Goal: Transaction & Acquisition: Purchase product/service

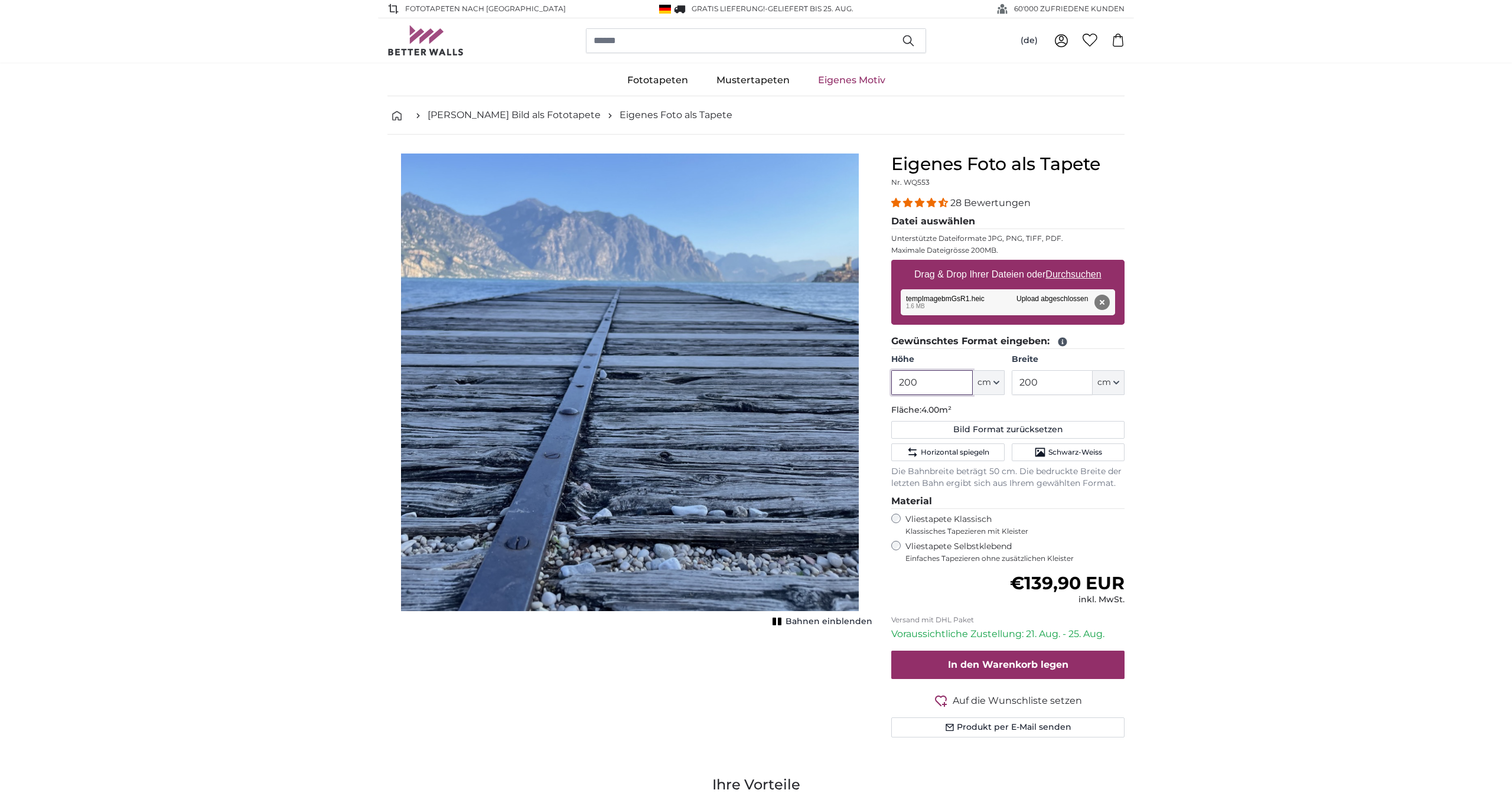
click at [923, 384] on input "200" at bounding box center [931, 382] width 81 height 25
type input "2"
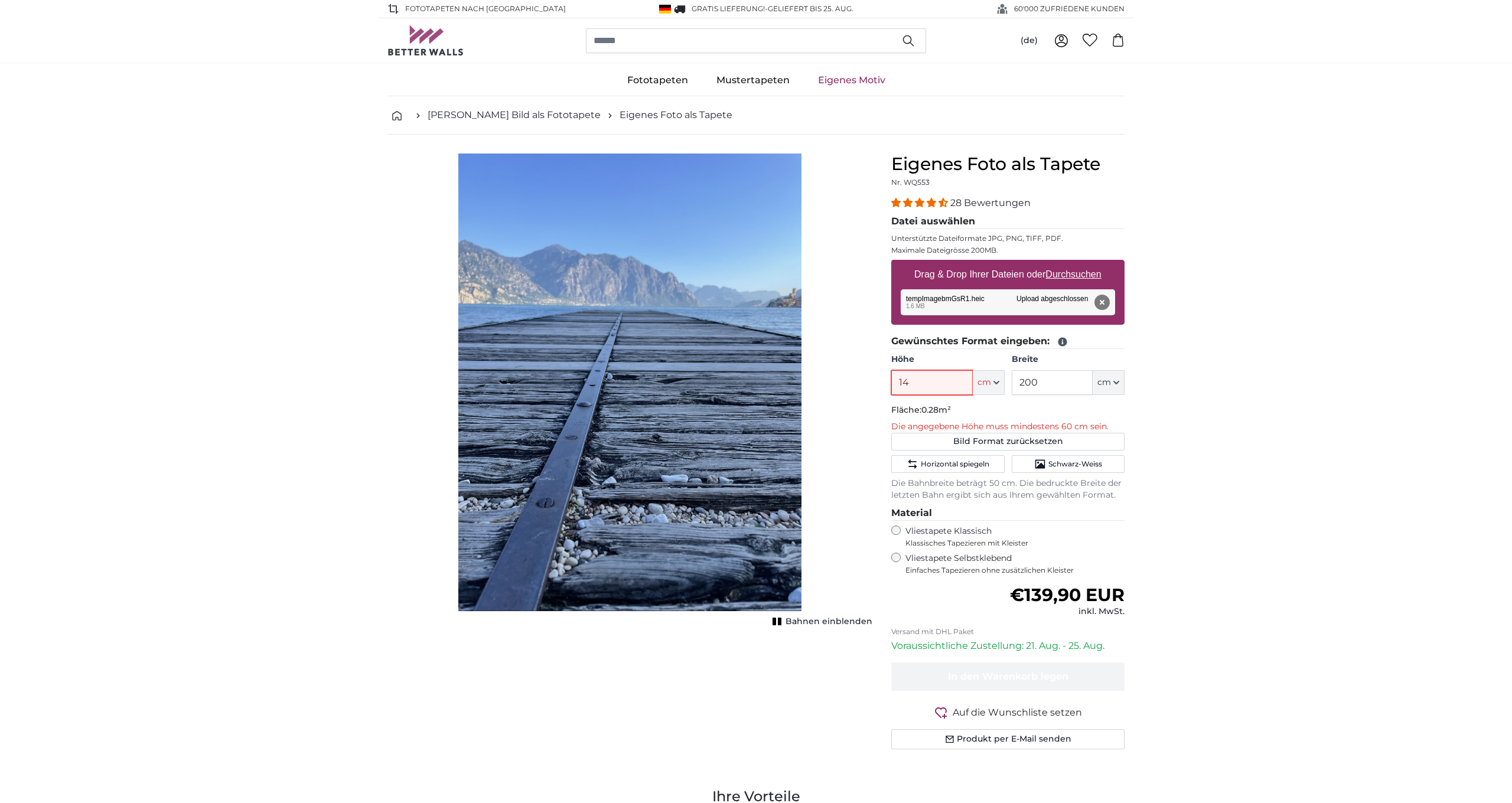
type input "140"
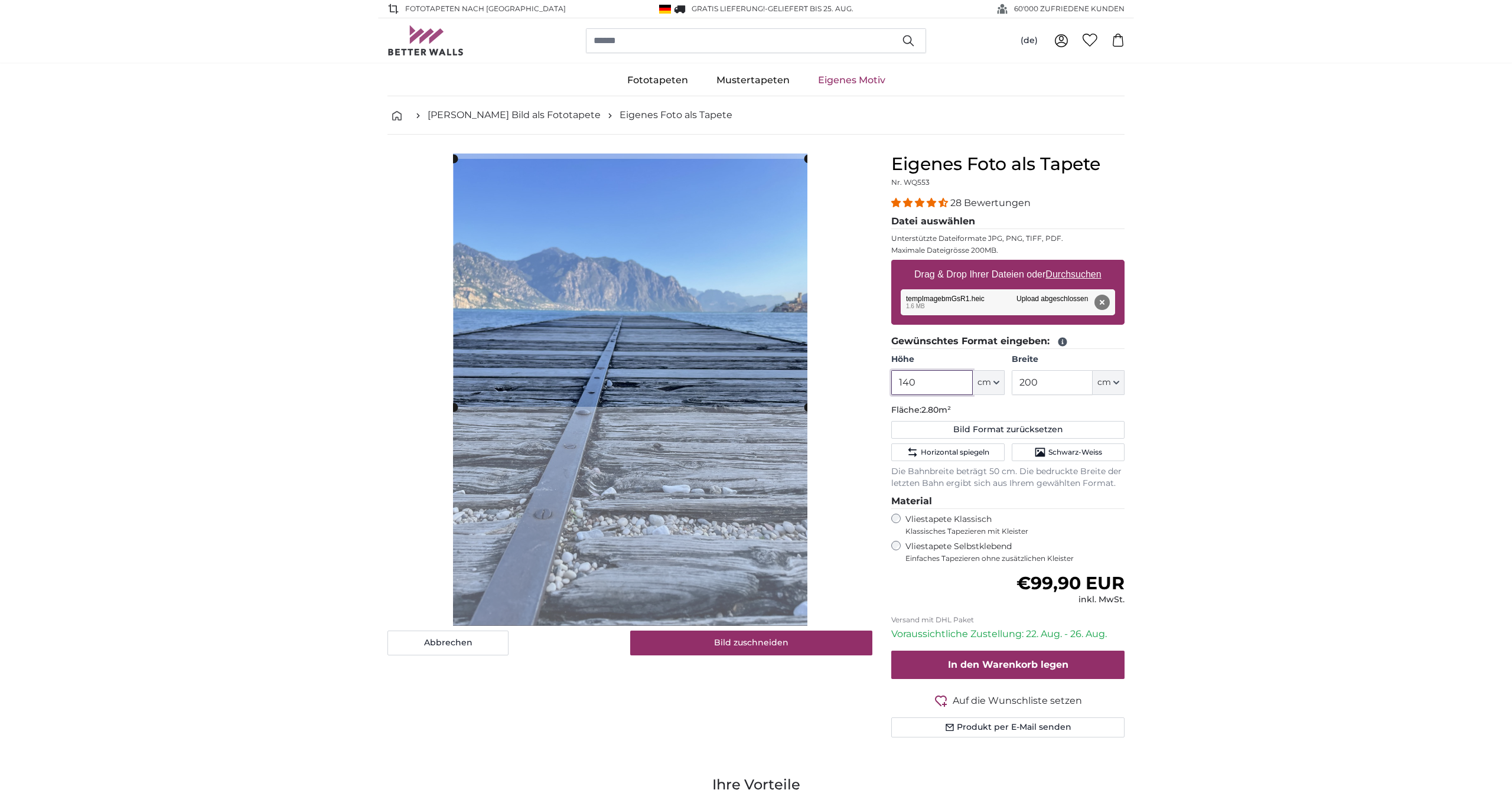
click at [758, 299] on cropper-handle at bounding box center [630, 283] width 354 height 248
click at [756, 287] on cropper-handle at bounding box center [630, 277] width 354 height 248
click at [805, 406] on cropper-handle at bounding box center [808, 403] width 9 height 9
type input "140"
drag, startPoint x: 808, startPoint y: 404, endPoint x: 805, endPoint y: 424, distance: 20.2
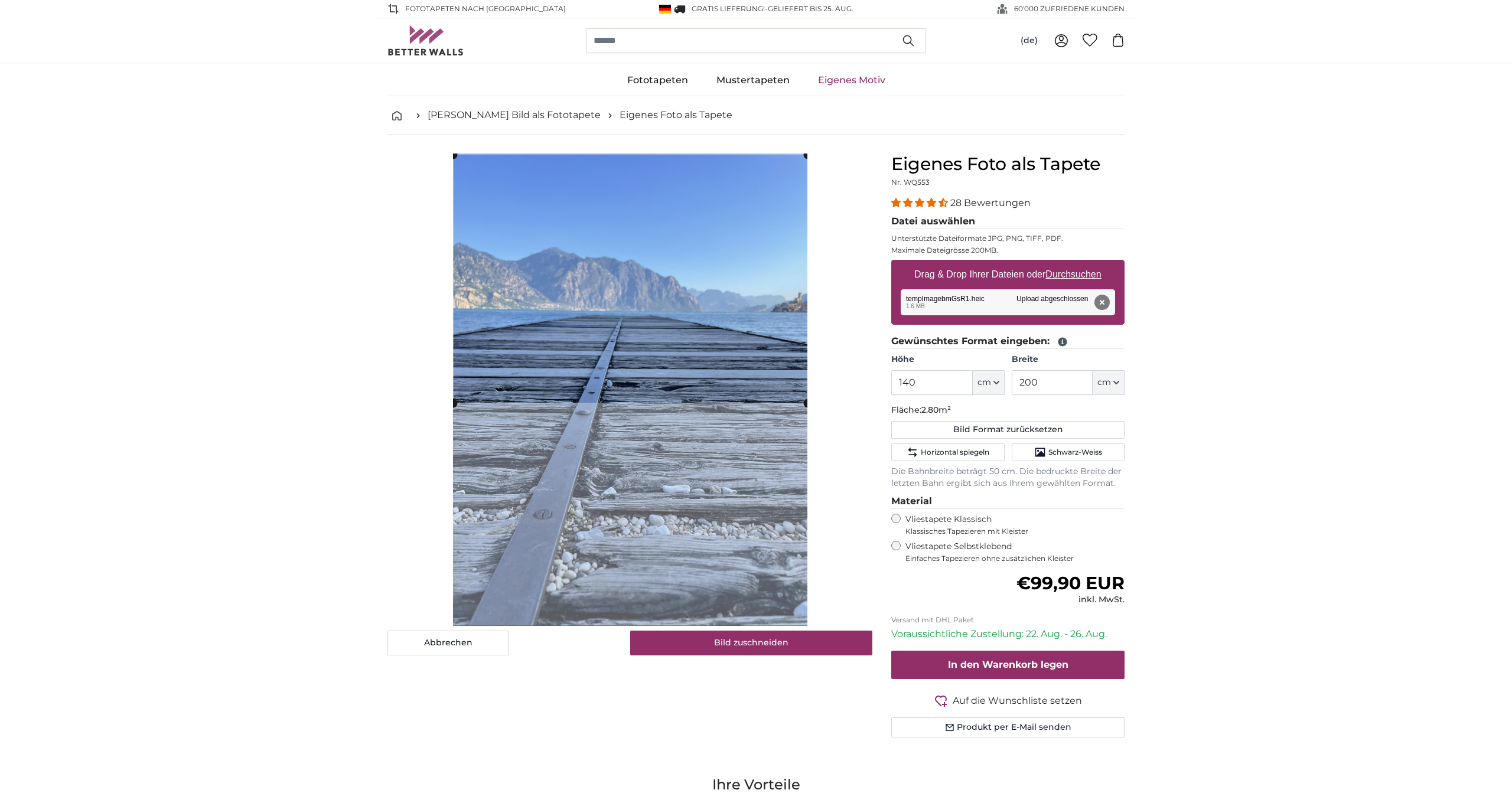
click at [805, 424] on div "Abbrechen Bild zuschneiden" at bounding box center [630, 404] width 485 height 502
click at [758, 647] on button "Bild zuschneiden" at bounding box center [752, 643] width 243 height 25
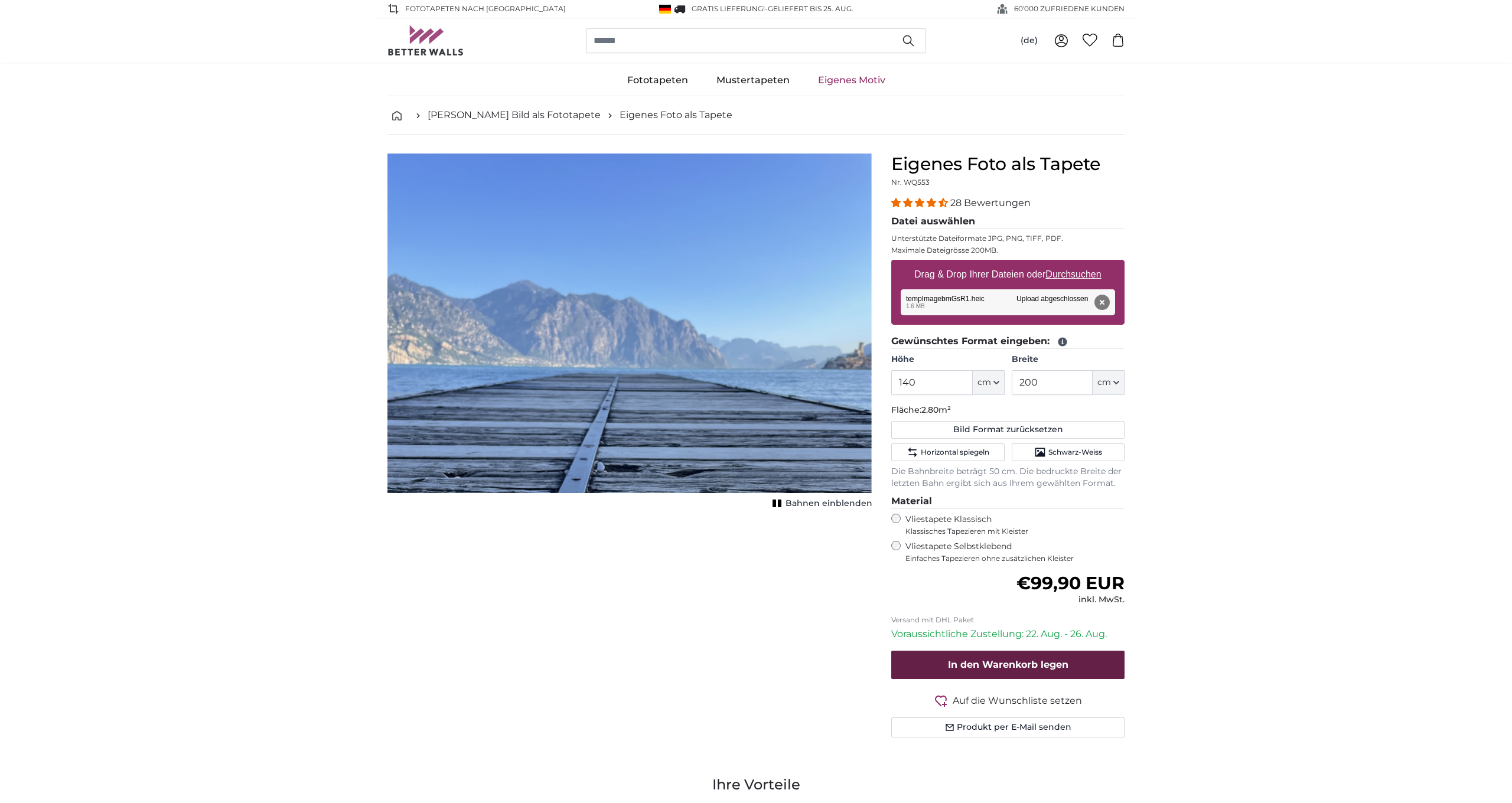
click at [1021, 666] on button "In den Warenkorb legen" at bounding box center [1008, 665] width 233 height 28
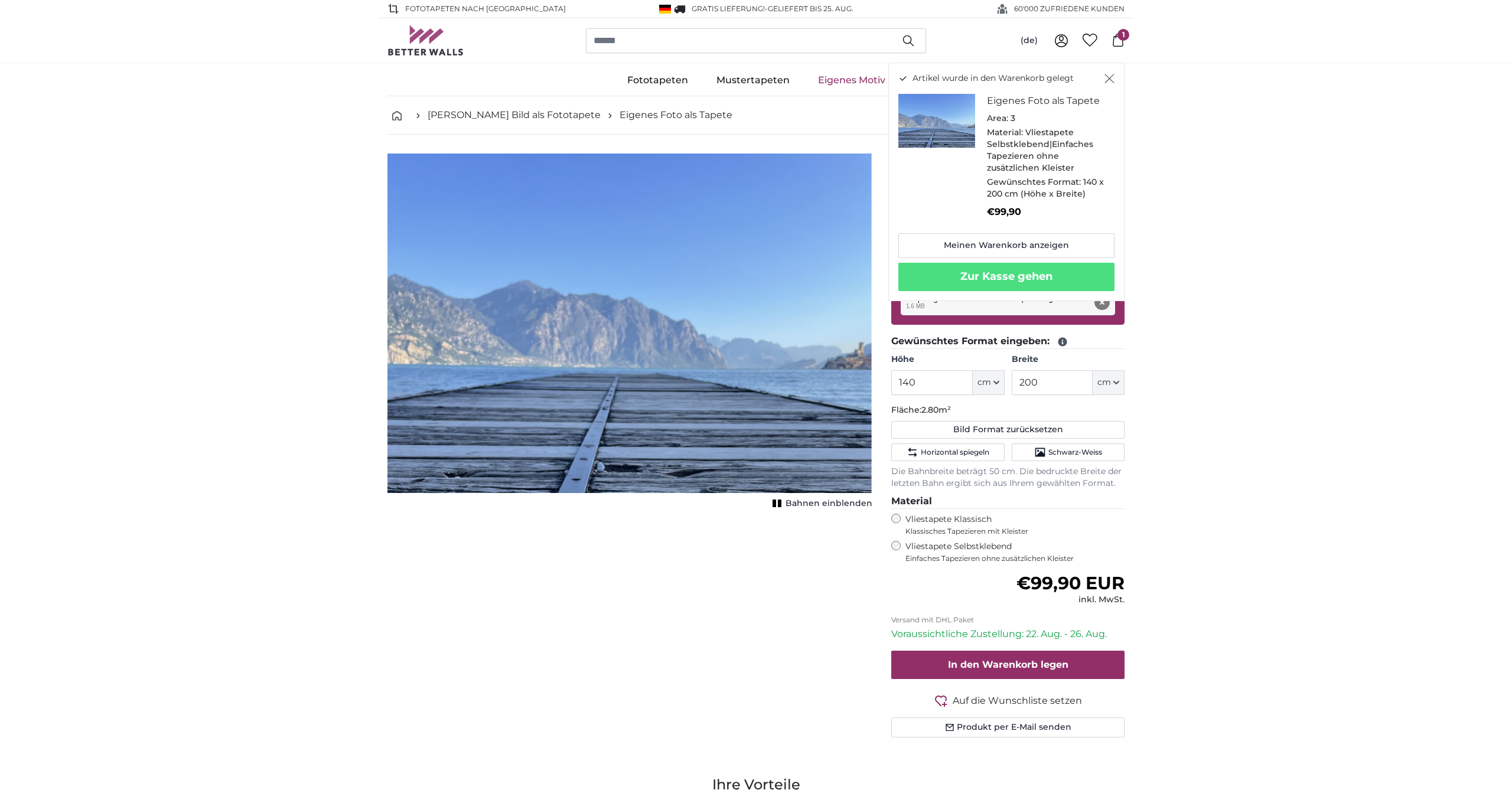
click at [1108, 80] on icon "Schließen" at bounding box center [1110, 79] width 9 height 9
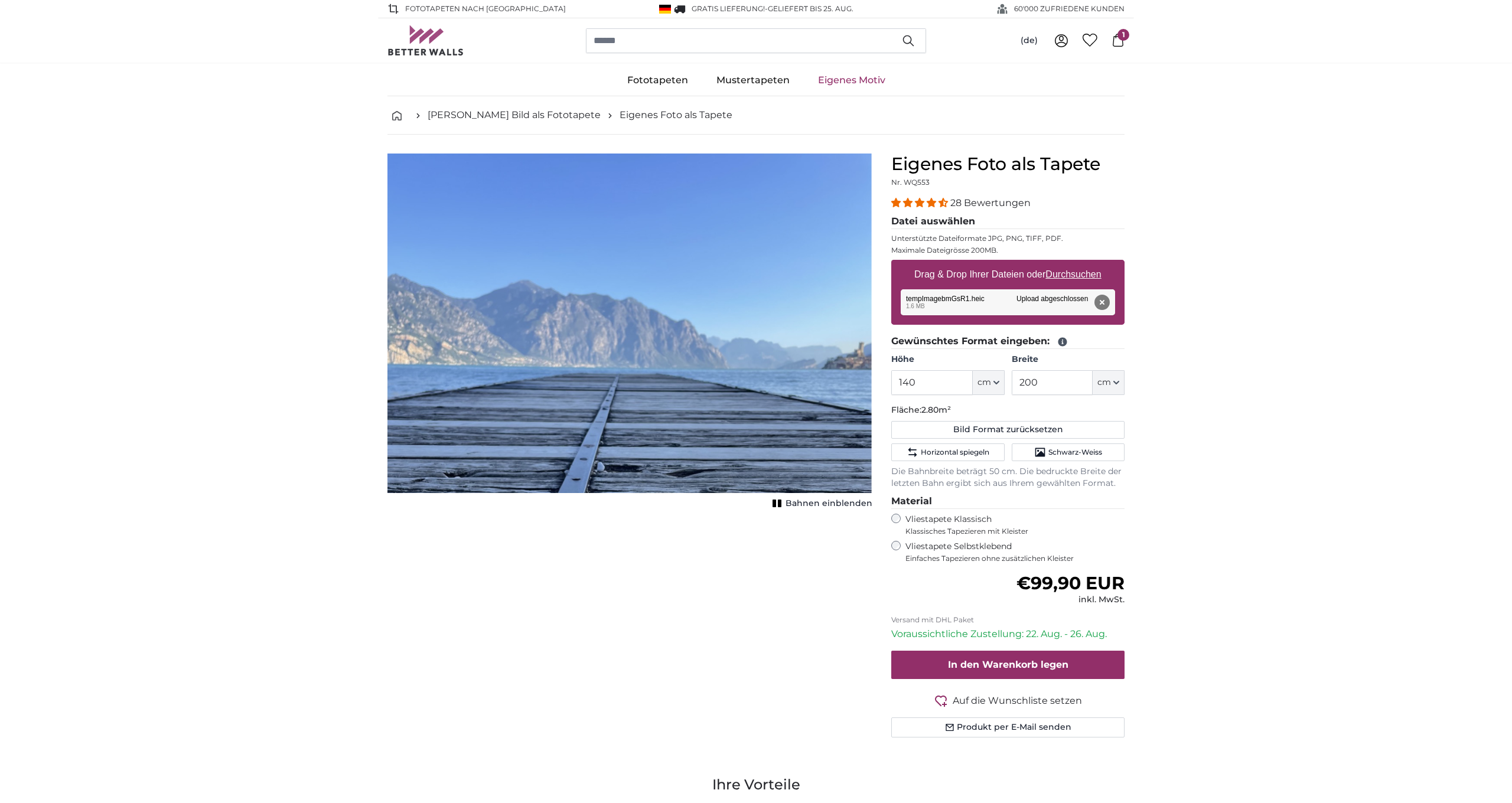
click at [864, 79] on link "Eigenes Motiv" at bounding box center [852, 80] width 96 height 31
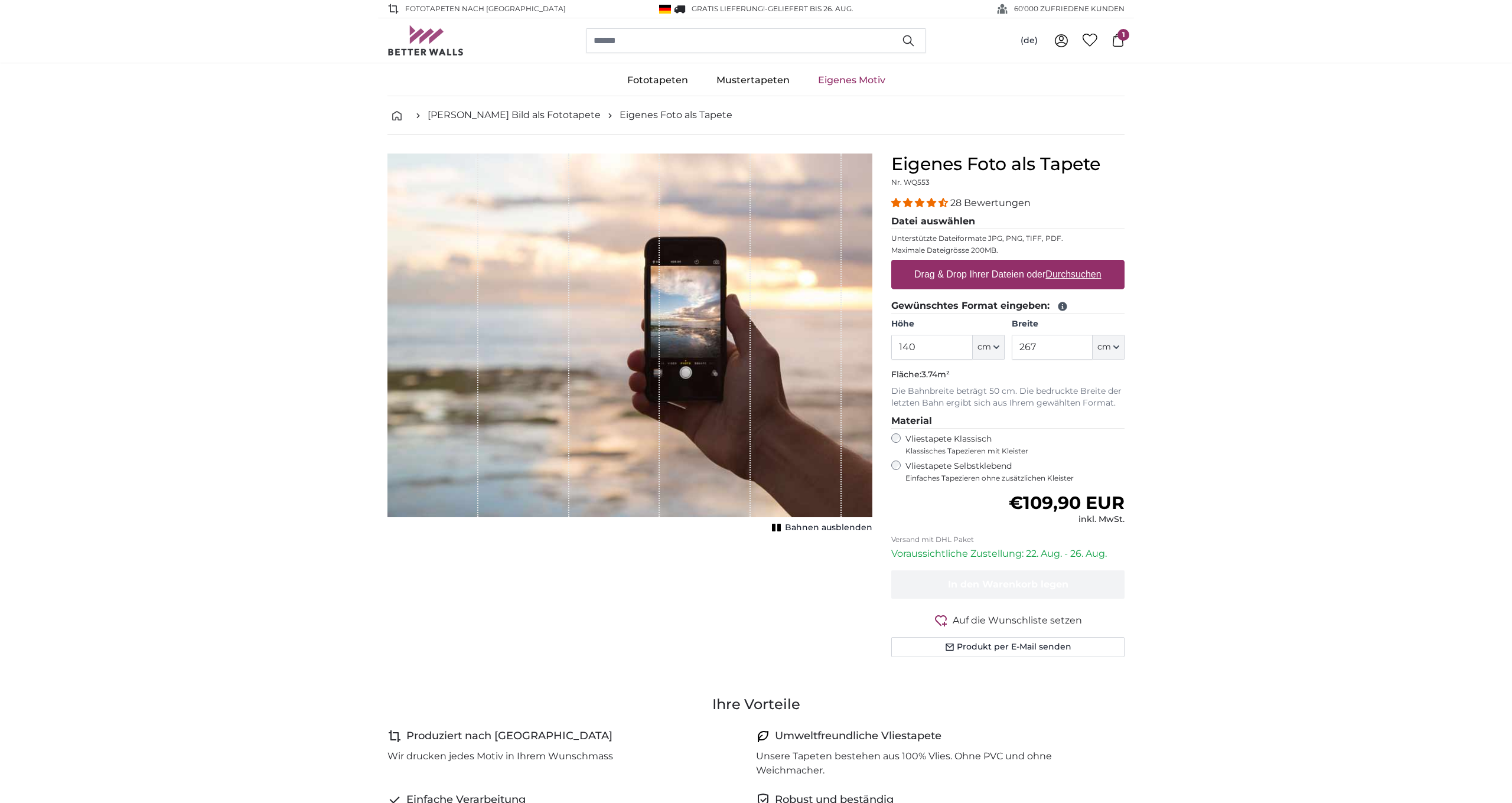
type input "140"
click at [988, 275] on label "Drag & Drop Ihrer Dateien oder Durchsuchen" at bounding box center [1007, 274] width 196 height 23
click at [988, 263] on input "Drag & Drop Ihrer Dateien oder Durchsuchen" at bounding box center [1008, 261] width 233 height 3
